Goal: Task Accomplishment & Management: Manage account settings

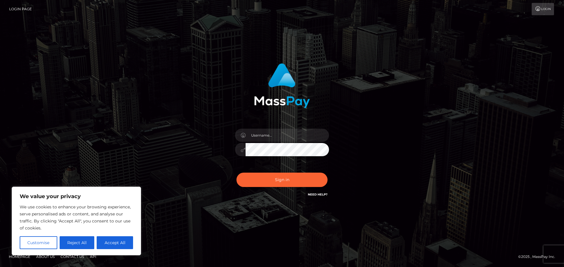
click at [174, 136] on div "Sign in" at bounding box center [282, 133] width 335 height 149
click at [111, 241] on button "Accept All" at bounding box center [115, 243] width 36 height 13
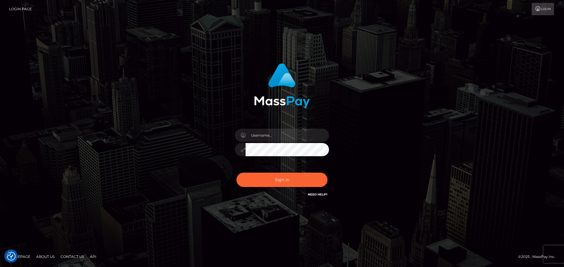
checkbox input "true"
click at [257, 137] on input "text" at bounding box center [286, 135] width 83 height 13
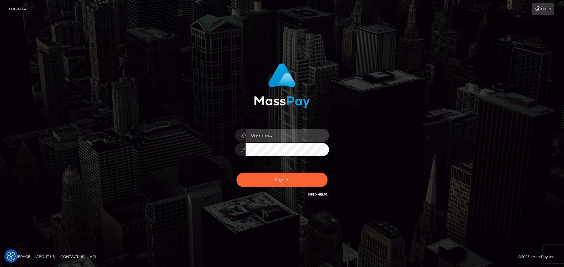
type input "michael.olavivo"
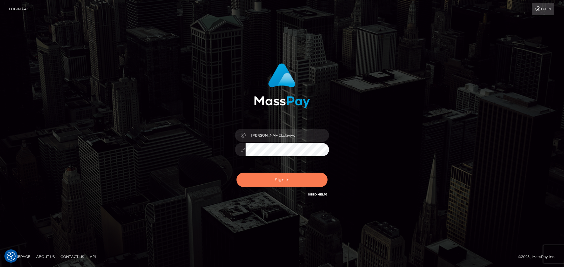
click at [261, 180] on button "Sign in" at bounding box center [281, 180] width 91 height 14
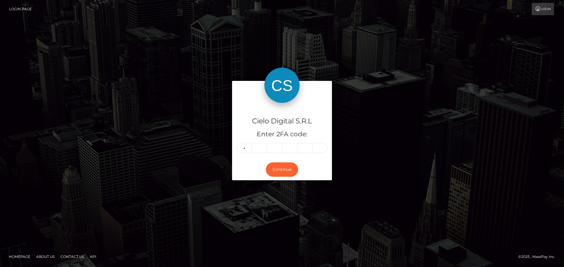
type input "3"
type input "9"
type input "5"
type input "9"
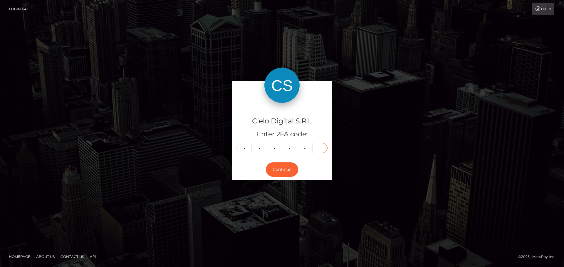
type input "3"
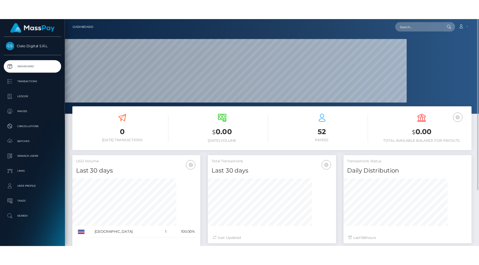
scroll to position [293488, 293470]
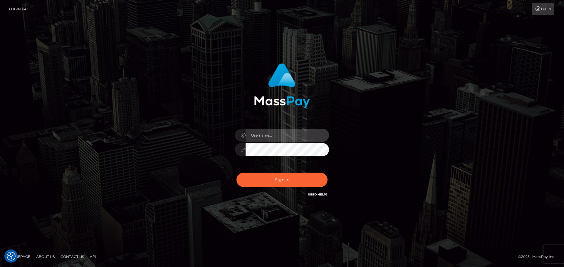
click at [275, 137] on input "text" at bounding box center [286, 135] width 83 height 13
type input "[PERSON_NAME].olavivo"
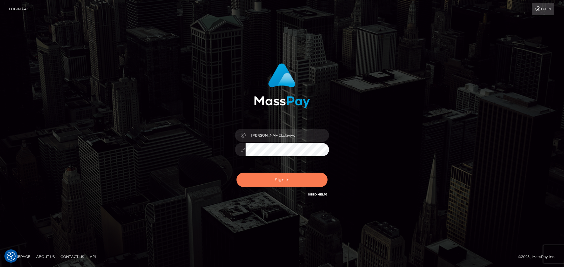
click at [268, 180] on button "Sign in" at bounding box center [281, 180] width 91 height 14
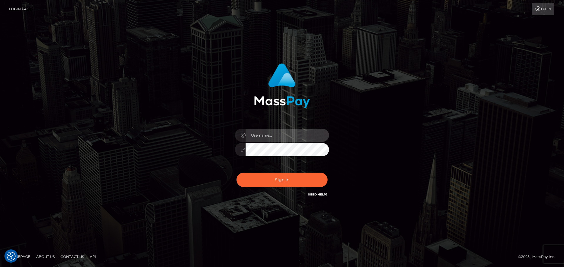
click at [270, 133] on input "text" at bounding box center [286, 135] width 83 height 13
type input "michael.olavivo"
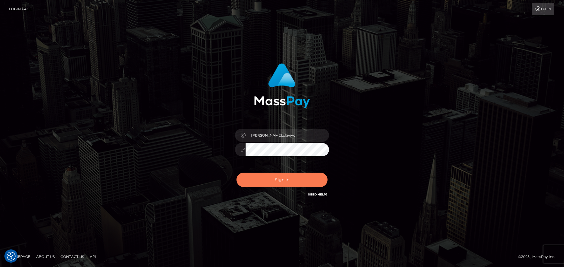
click at [264, 179] on button "Sign in" at bounding box center [281, 180] width 91 height 14
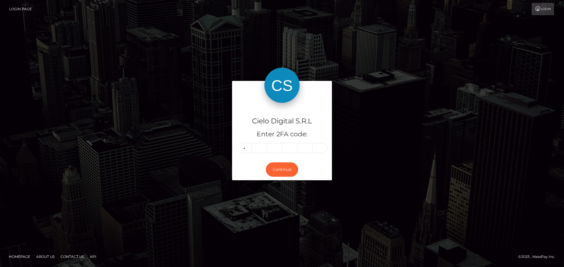
type input "9"
type input "8"
type input "1"
type input "4"
type input "0"
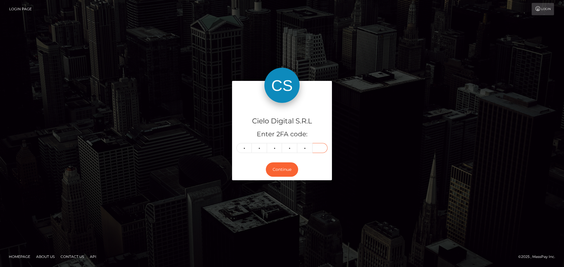
type input "5"
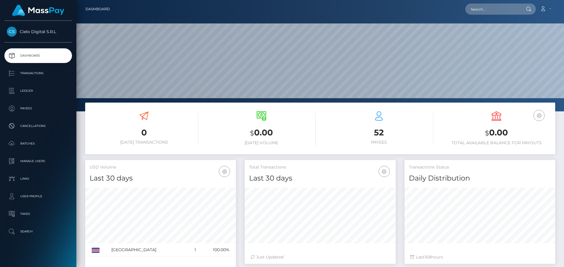
scroll to position [104, 151]
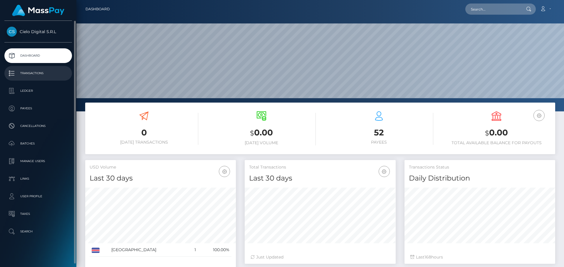
click at [29, 71] on p "Transactions" at bounding box center [38, 73] width 63 height 9
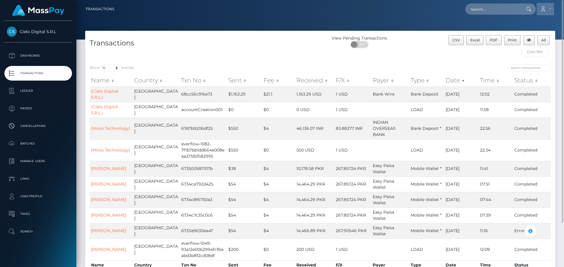
click at [550, 9] on link "Account" at bounding box center [544, 9] width 17 height 12
click at [524, 38] on link "Logout" at bounding box center [531, 37] width 47 height 11
